Goal: Task Accomplishment & Management: Use online tool/utility

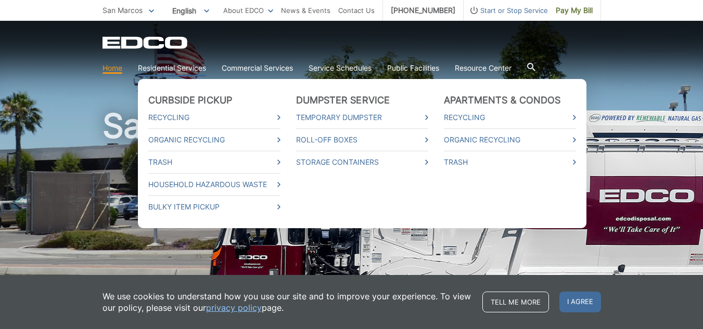
click at [170, 66] on link "Residential Services" at bounding box center [172, 67] width 68 height 11
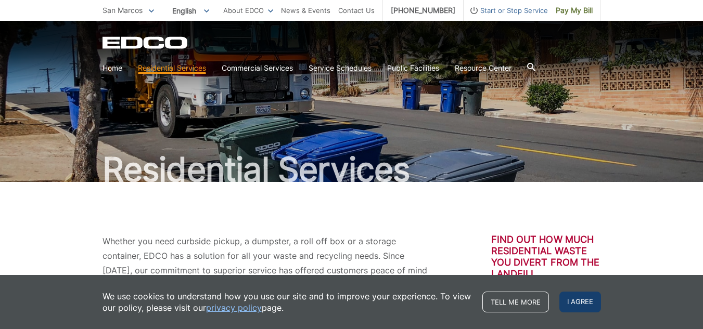
click at [567, 306] on span "I agree" at bounding box center [580, 302] width 42 height 21
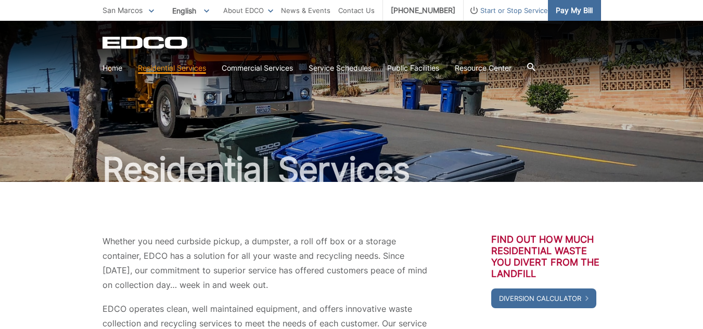
click at [588, 14] on span "Pay My Bill" at bounding box center [574, 10] width 37 height 11
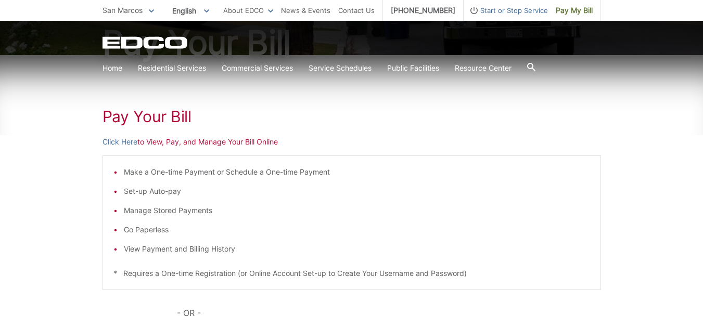
scroll to position [128, 0]
click at [106, 140] on link "Click Here" at bounding box center [119, 140] width 35 height 11
